Goal: Task Accomplishment & Management: Manage account settings

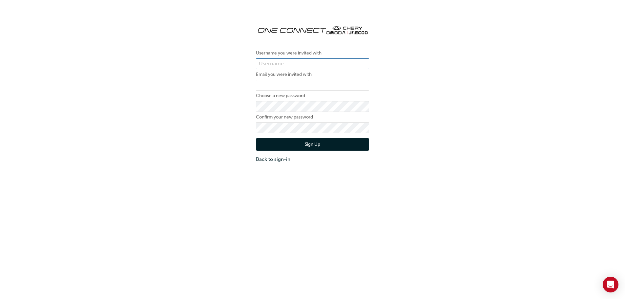
click at [293, 63] on input "text" at bounding box center [312, 63] width 113 height 11
paste input "ONE00192"
type input "ONE00192"
click at [265, 85] on input "email" at bounding box center [312, 85] width 113 height 11
click at [289, 87] on input "email" at bounding box center [312, 85] width 113 height 11
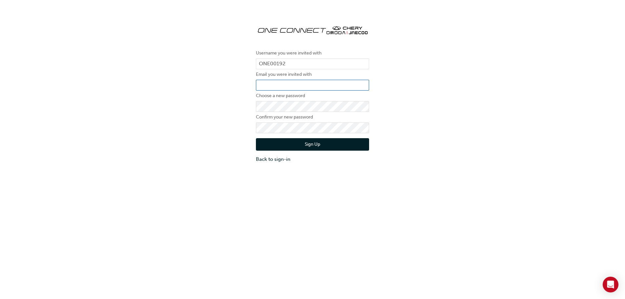
type input "aiden@beerautogroup.com.au"
click at [324, 145] on button "Sign Up" at bounding box center [312, 144] width 113 height 12
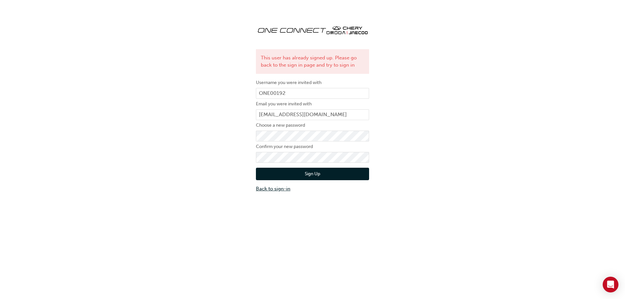
click at [269, 189] on link "Back to sign-in" at bounding box center [312, 189] width 113 height 8
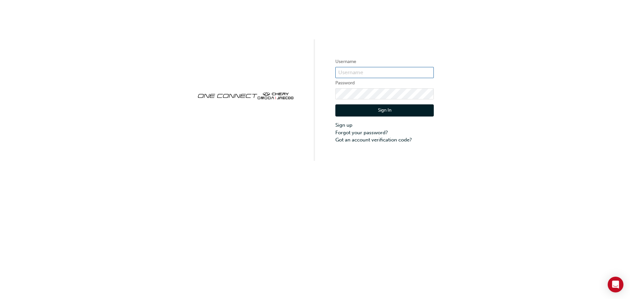
click at [359, 72] on input "text" at bounding box center [384, 72] width 98 height 11
paste input "Gothamcity1980!"
type input "Gothamcity1980!"
drag, startPoint x: 388, startPoint y: 71, endPoint x: 302, endPoint y: 74, distance: 86.7
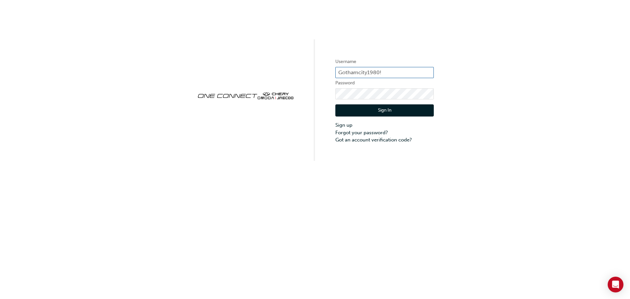
click at [302, 74] on div "Username Gothamcity1980! Password Sign In Sign up Forgot your password? Got an …" at bounding box center [315, 80] width 630 height 161
click at [362, 74] on input "text" at bounding box center [384, 72] width 98 height 11
paste input "ONE00192"
type input "ONE00192"
click at [367, 133] on link "Forgot your password?" at bounding box center [384, 133] width 98 height 8
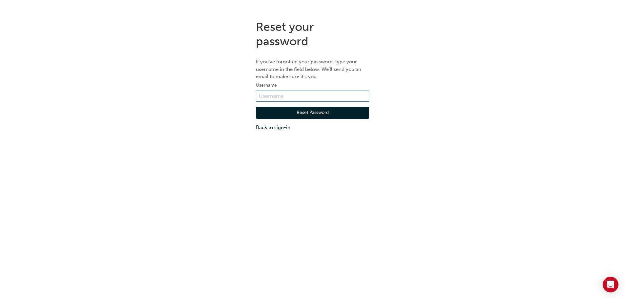
click at [269, 95] on input "text" at bounding box center [312, 96] width 113 height 11
paste input "ONE00192"
type input "ONE00192"
click at [313, 115] on button "Reset Password" at bounding box center [312, 113] width 113 height 12
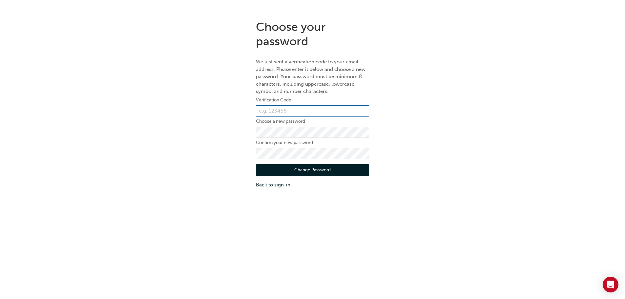
click at [276, 111] on input "text" at bounding box center [312, 110] width 113 height 11
paste input "818198"
type input "818198"
click at [313, 171] on button "Change Password" at bounding box center [312, 170] width 113 height 12
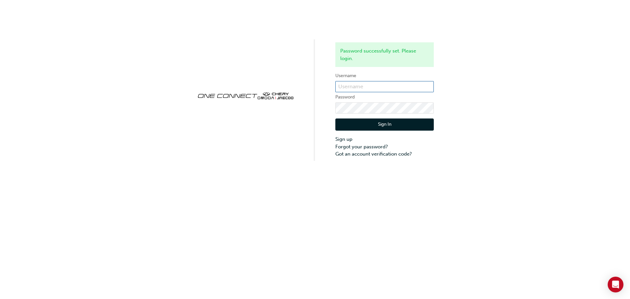
click at [343, 84] on input "text" at bounding box center [384, 86] width 98 height 11
paste input "ONE00192"
type input "ONE00192"
click at [402, 121] on button "Sign In" at bounding box center [384, 124] width 98 height 12
